Goal: Go to known website: Go to known website

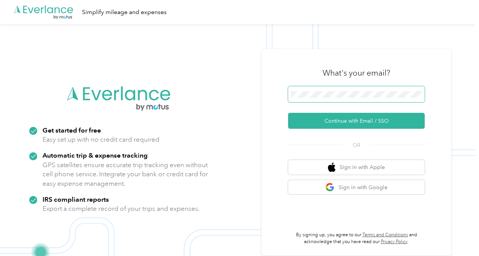
click at [342, 89] on span at bounding box center [356, 94] width 137 height 16
click at [185, 12] on div ".cls-1 { fill: #00adee; } .cls-2 { fill: #fff; } .cls-3 { fill: #707372; } .cls…" at bounding box center [238, 12] width 476 height 24
